Goal: Information Seeking & Learning: Learn about a topic

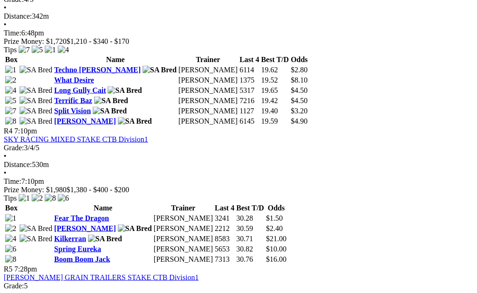
scroll to position [769, 0]
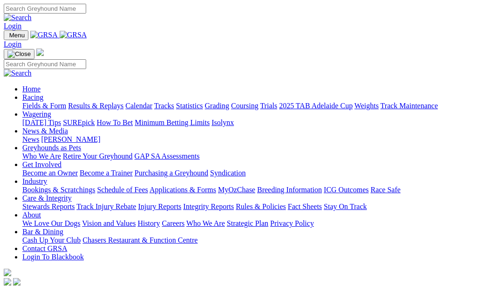
scroll to position [278, 0]
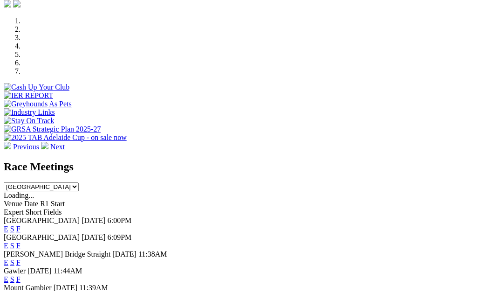
click at [21, 242] on link "F" at bounding box center [18, 246] width 4 height 8
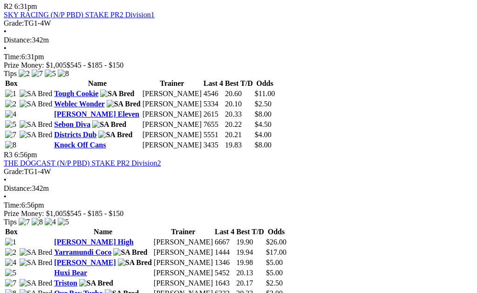
scroll to position [608, 0]
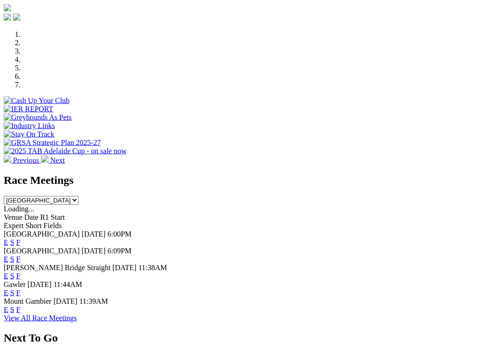
scroll to position [265, 0]
click at [21, 271] on link "F" at bounding box center [18, 275] width 4 height 8
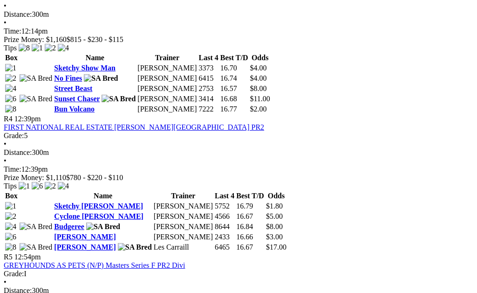
scroll to position [774, 0]
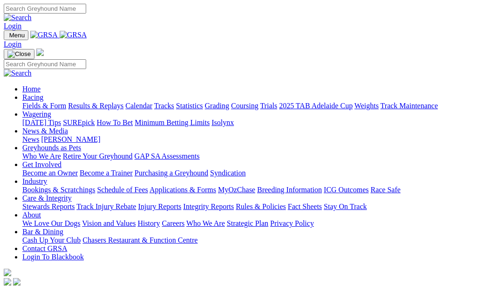
scroll to position [295, 0]
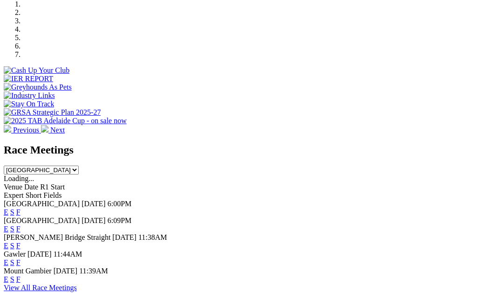
click at [21, 258] on link "F" at bounding box center [18, 262] width 4 height 8
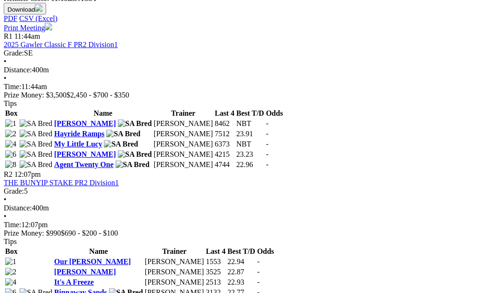
scroll to position [361, 0]
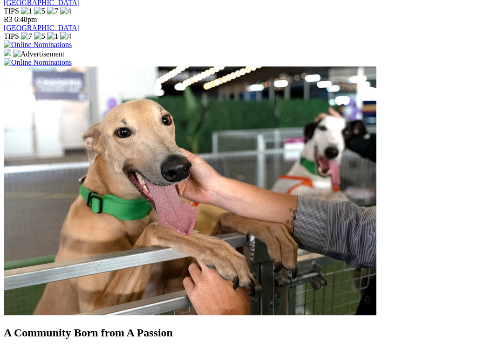
scroll to position [662, 0]
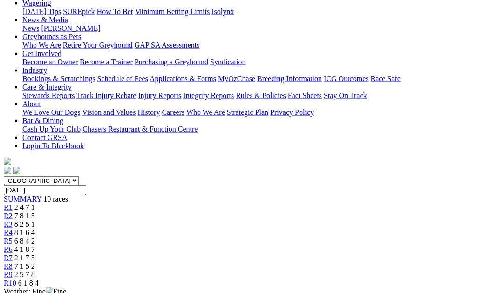
scroll to position [103, 0]
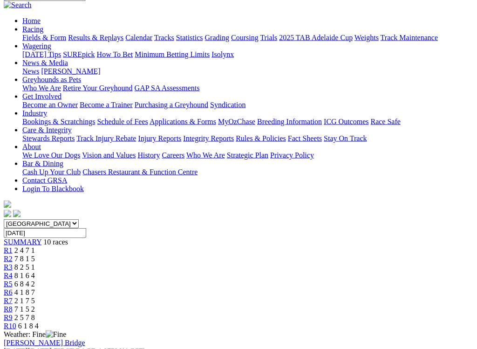
scroll to position [96, 0]
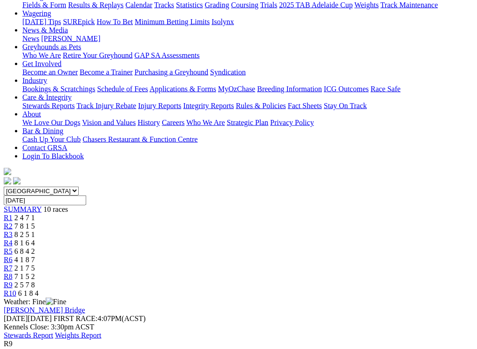
scroll to position [118, 0]
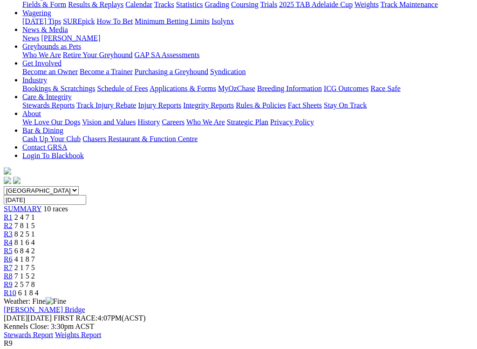
click at [13, 272] on span "R8" at bounding box center [8, 276] width 9 height 8
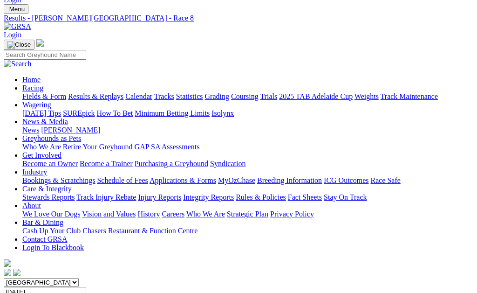
scroll to position [25, 0]
